Goal: Navigation & Orientation: Find specific page/section

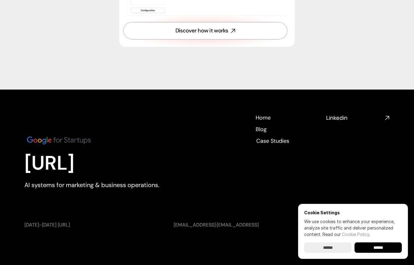
scroll to position [2259, 0]
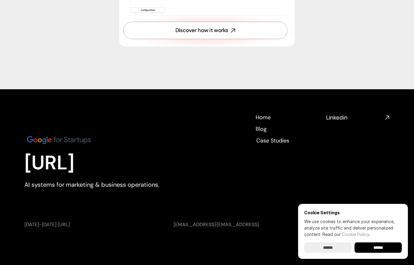
click at [60, 139] on img at bounding box center [58, 140] width 69 height 12
click at [329, 120] on h4 "Linkedin" at bounding box center [354, 118] width 56 height 8
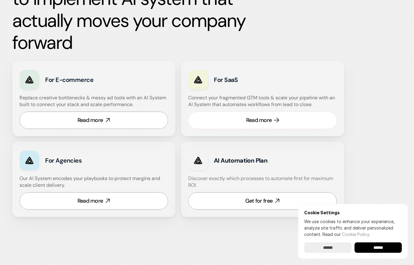
scroll to position [357, 0]
click at [243, 119] on link "Read more" at bounding box center [262, 119] width 149 height 17
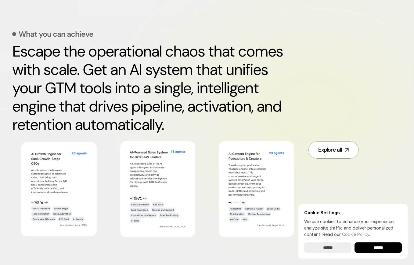
scroll to position [282, 0]
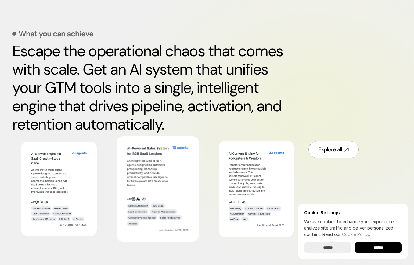
click at [156, 171] on img at bounding box center [157, 188] width 67 height 91
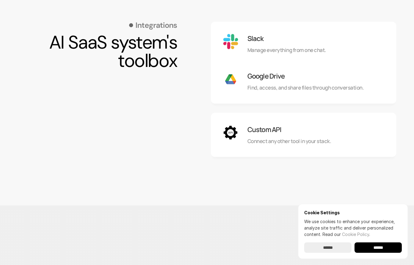
scroll to position [573, 0]
